Goal: Information Seeking & Learning: Learn about a topic

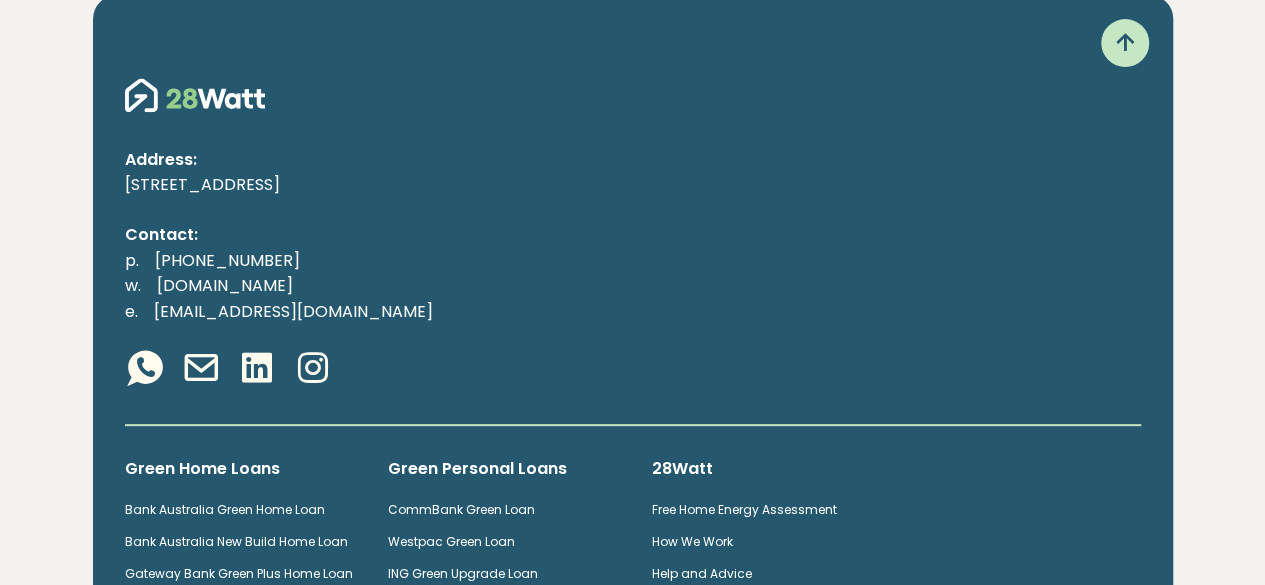
scroll to position [4099, 0]
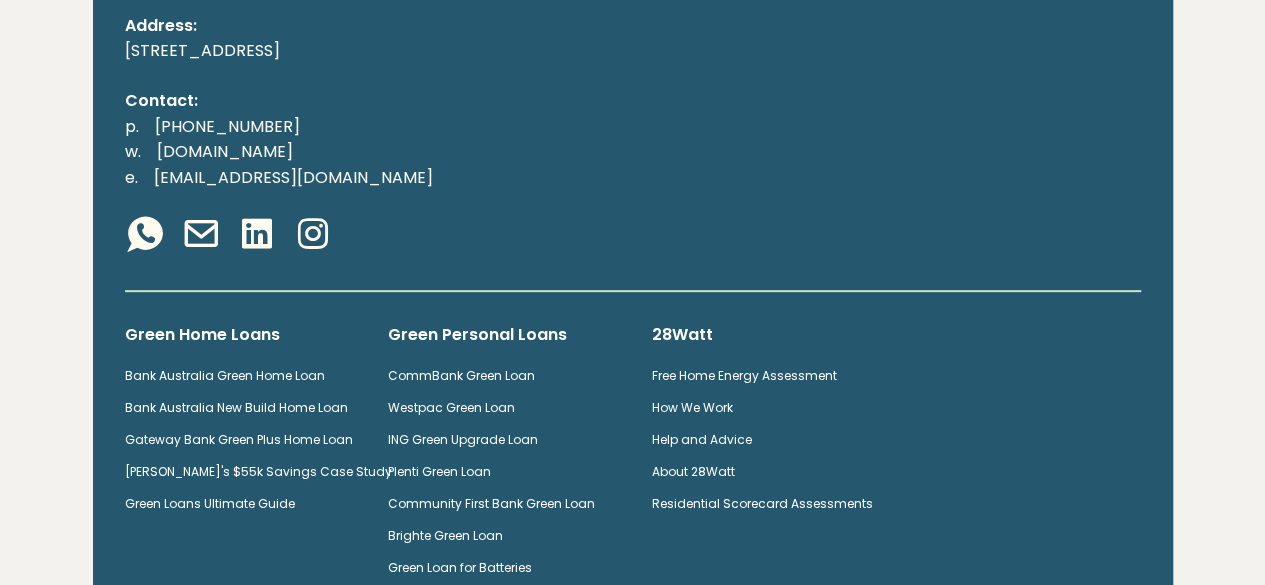
click at [465, 367] on link "CommBank Green Loan" at bounding box center [461, 375] width 147 height 17
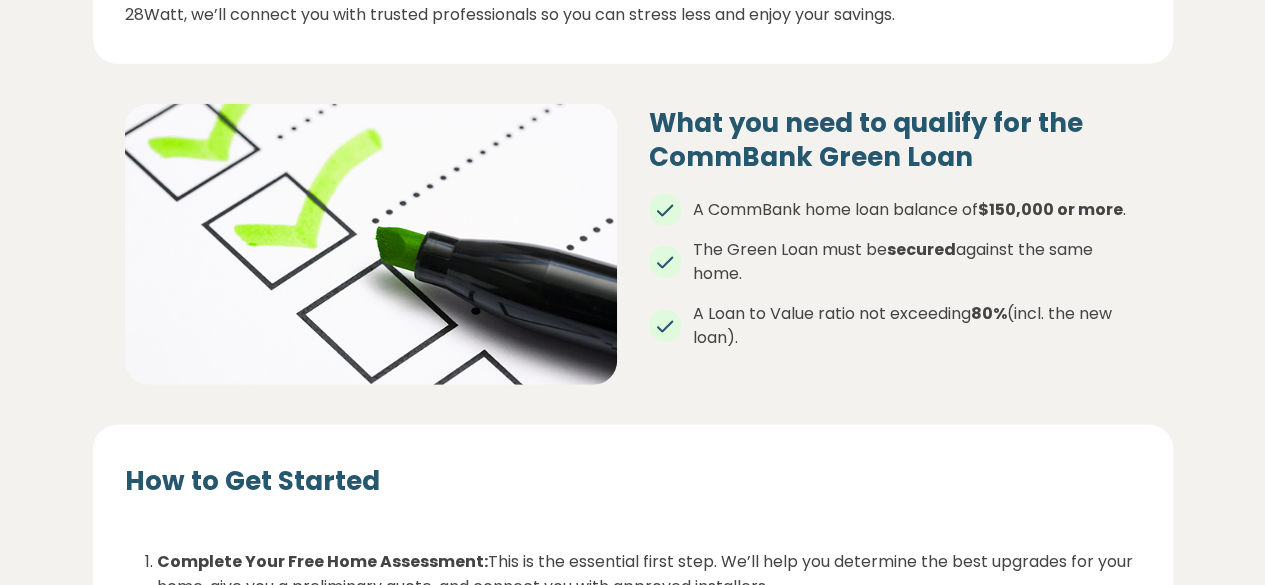
scroll to position [2628, 0]
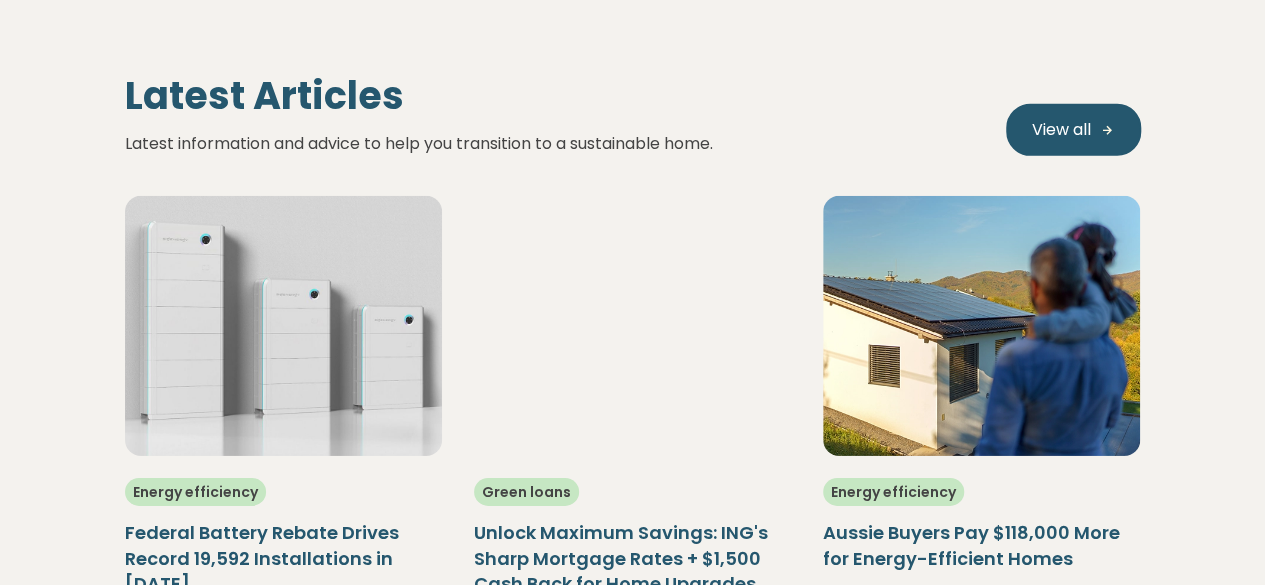
scroll to position [3499, 0]
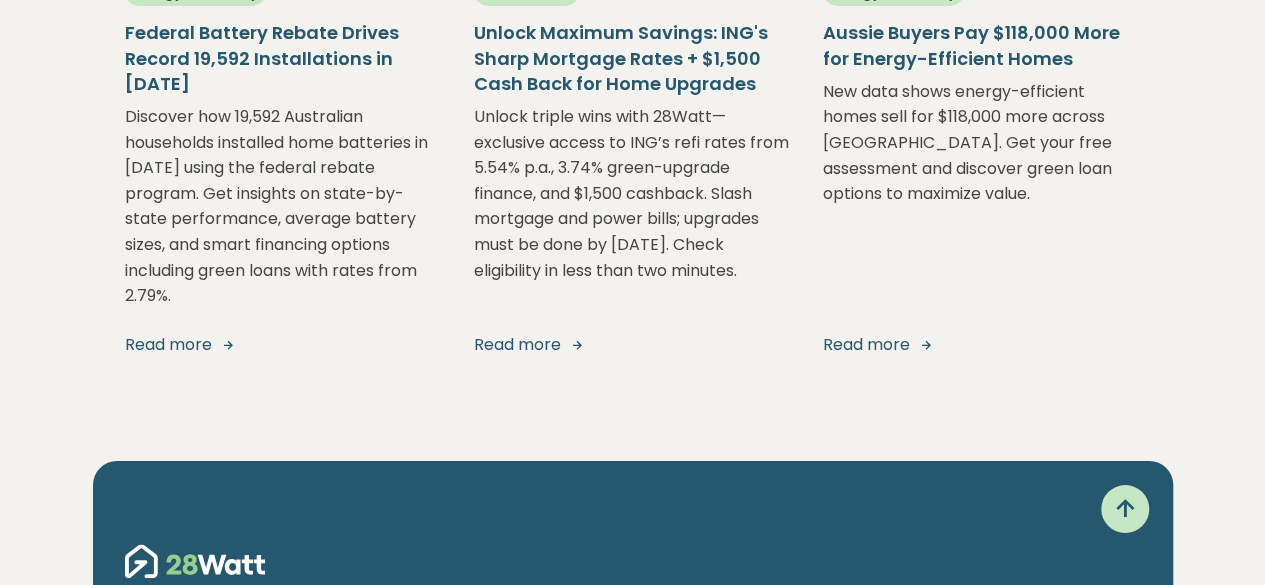
click at [208, 357] on link "Read more" at bounding box center [283, 345] width 317 height 24
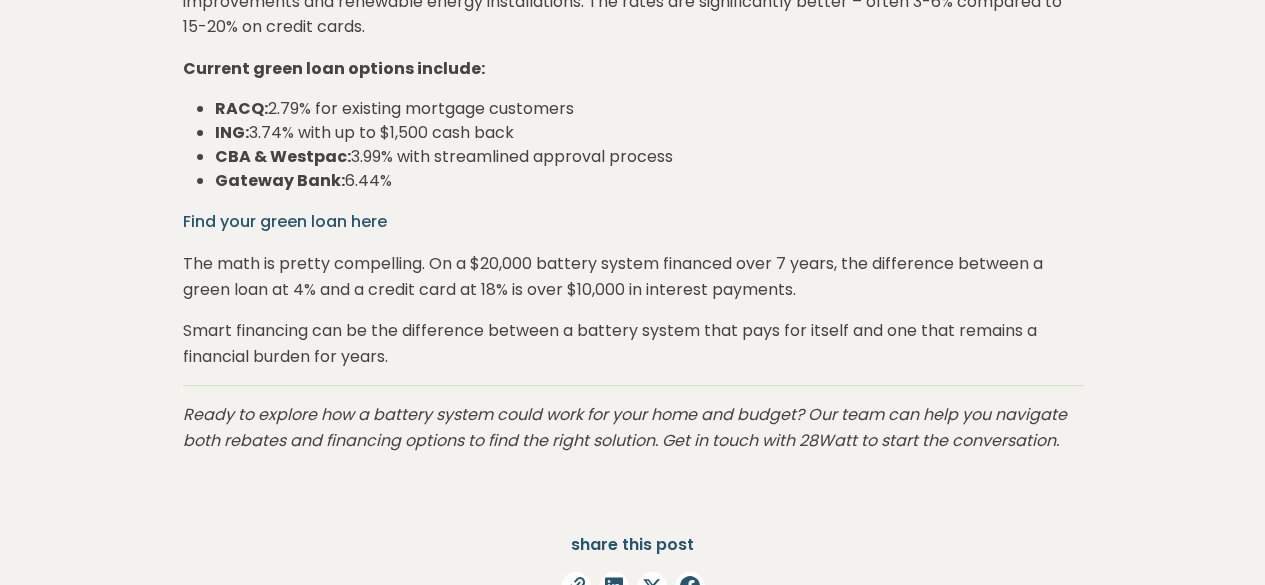
scroll to position [7098, 0]
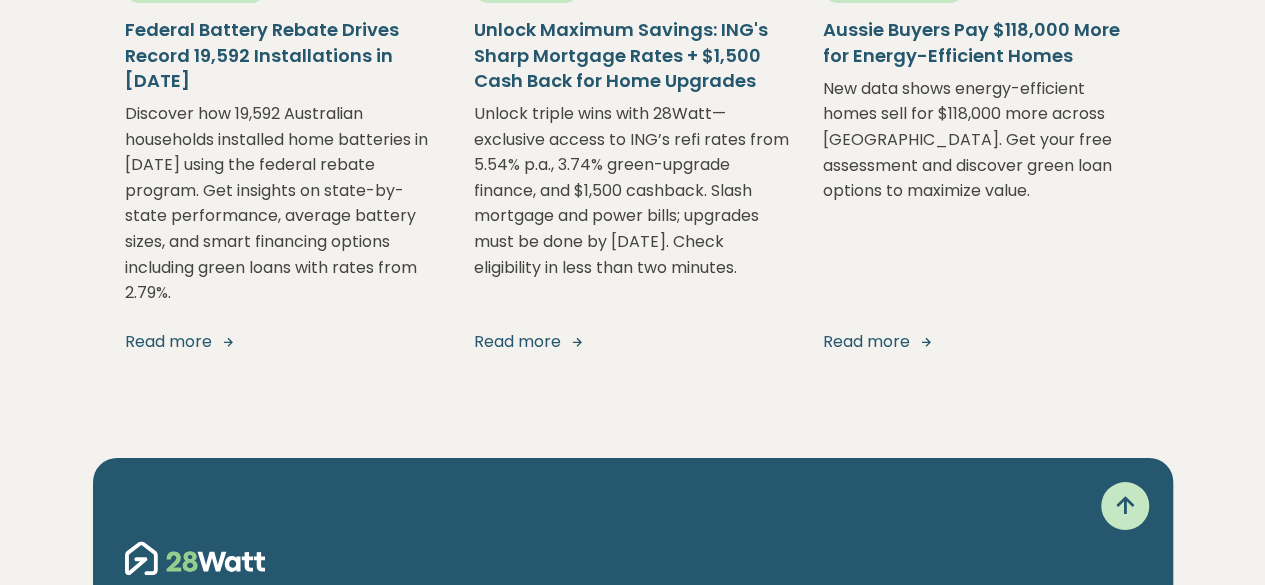
scroll to position [3499, 0]
